Goal: Check status

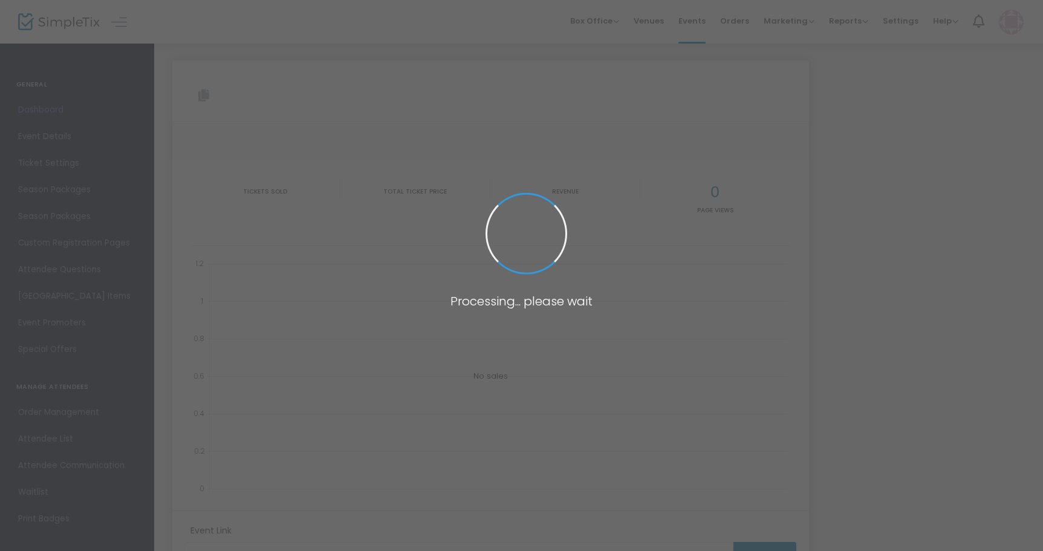
type input "[URL][DOMAIN_NAME]"
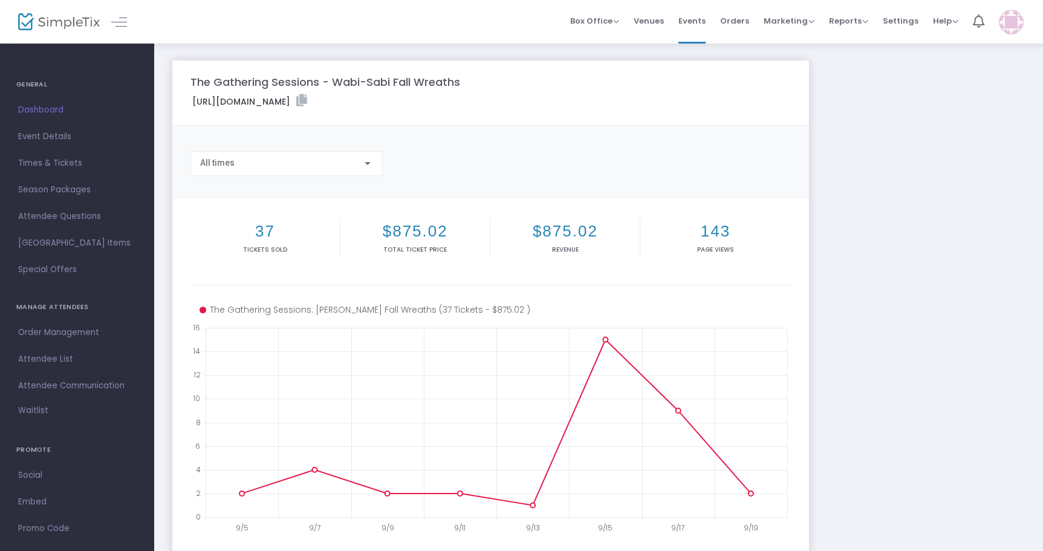
click at [873, 336] on div "The Gathering Sessions - Wabi-Sabi Fall Wreaths [URL][DOMAIN_NAME] Copy All tim…" at bounding box center [598, 360] width 864 height 601
